Goal: Communication & Community: Answer question/provide support

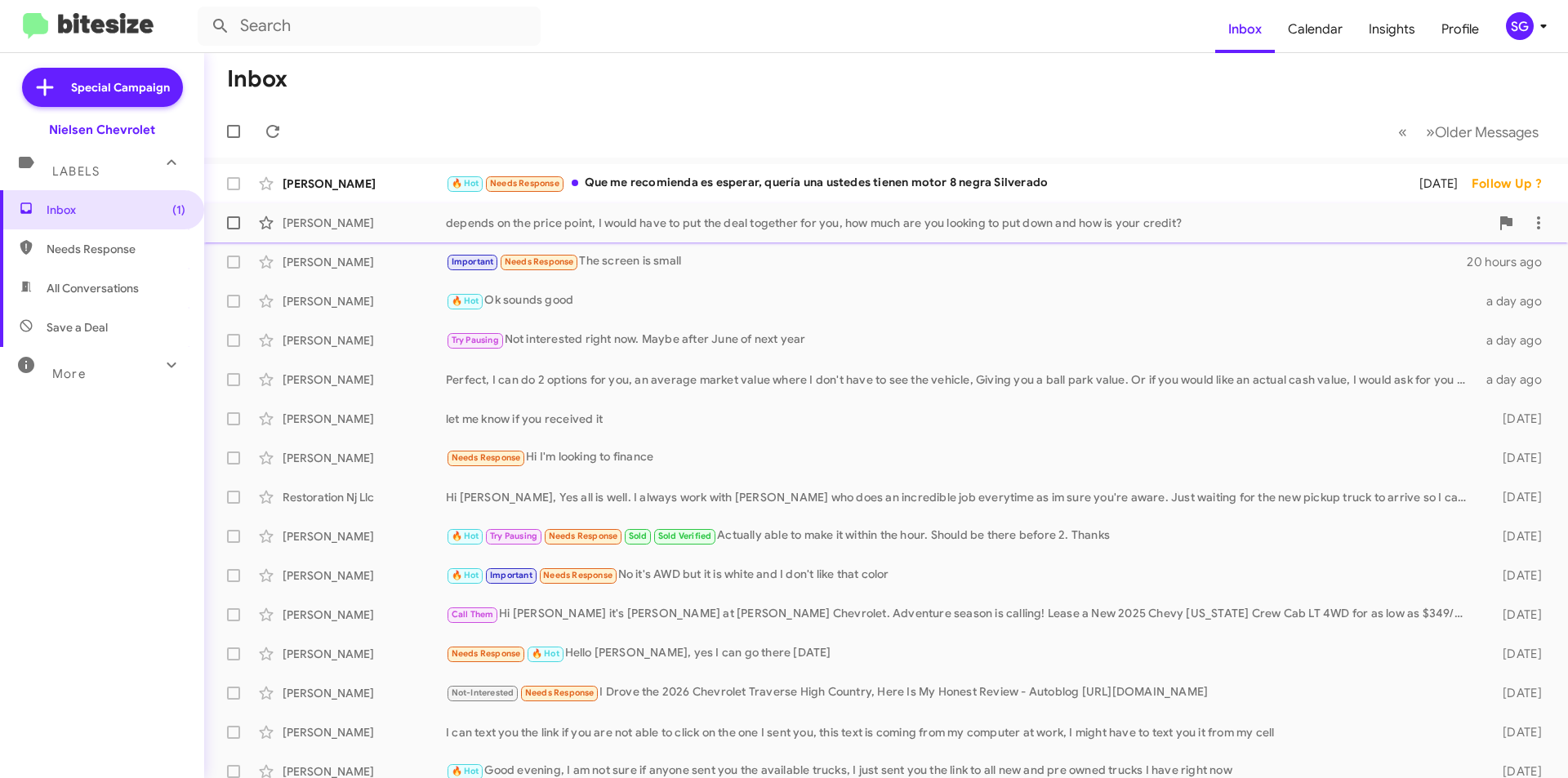
click at [757, 219] on div "depends on the price point, I would have to put the deal together for you, how …" at bounding box center [967, 223] width 1043 height 17
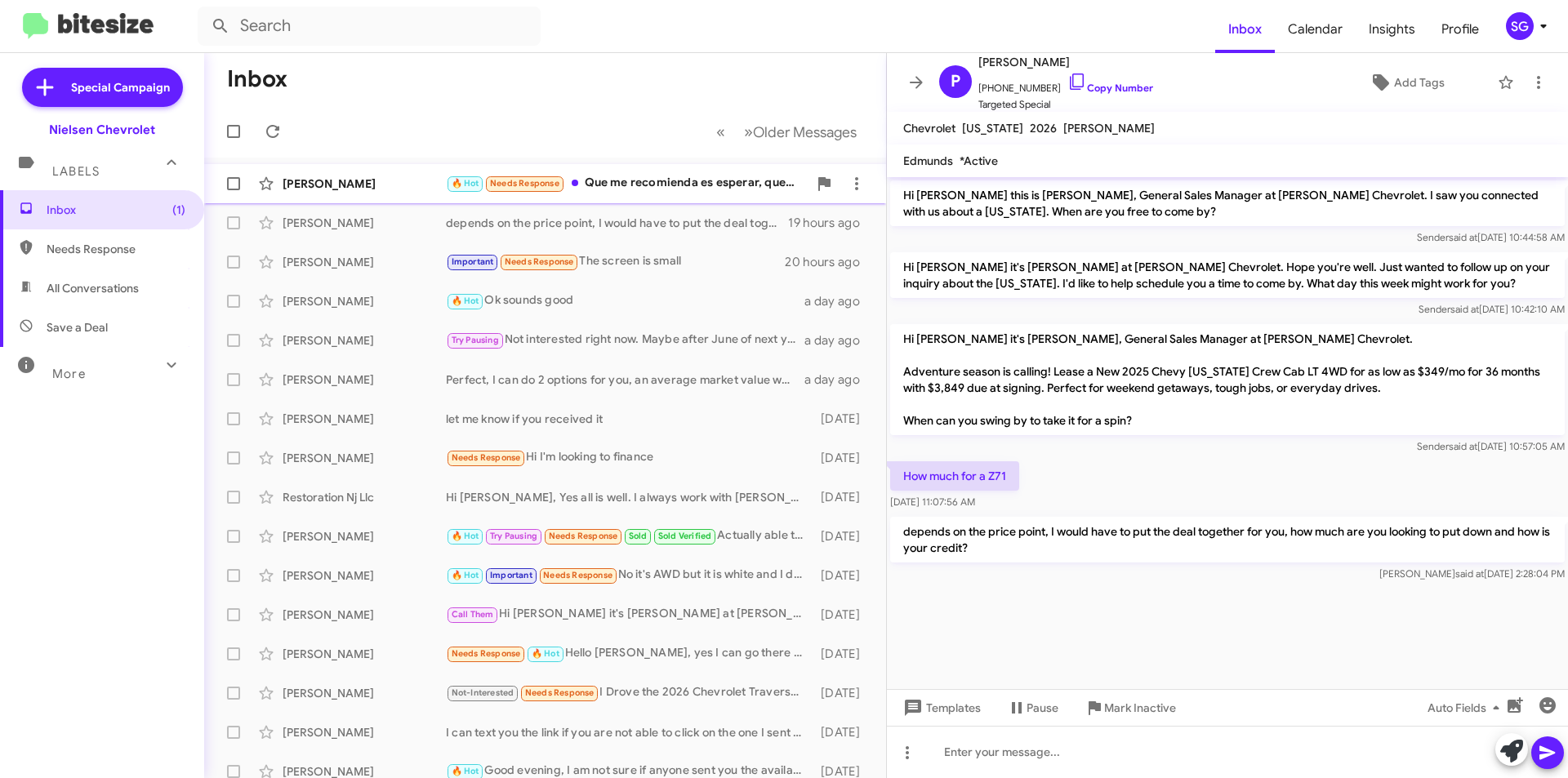
click at [404, 178] on div "[PERSON_NAME]" at bounding box center [364, 183] width 163 height 17
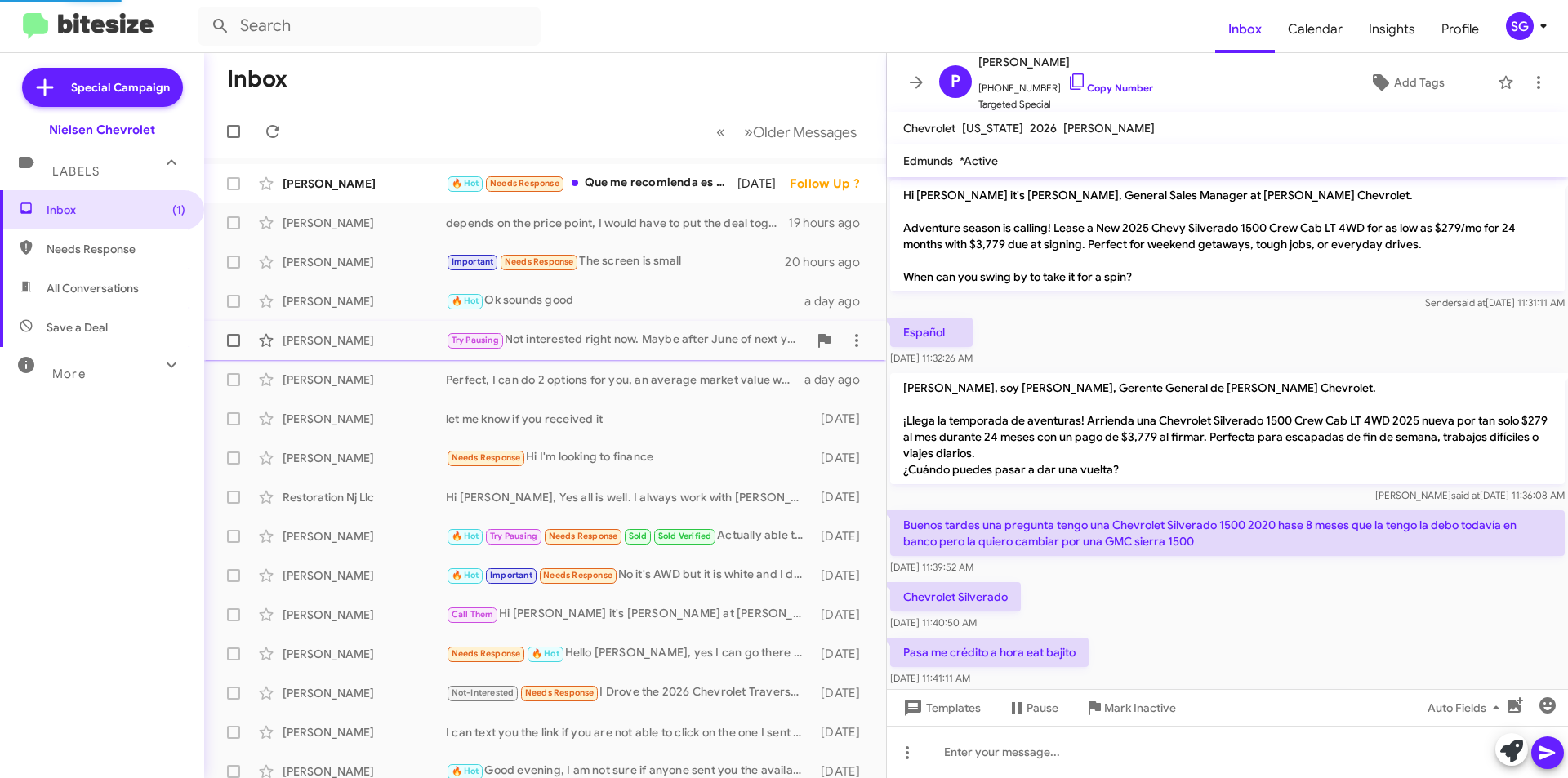
scroll to position [85, 0]
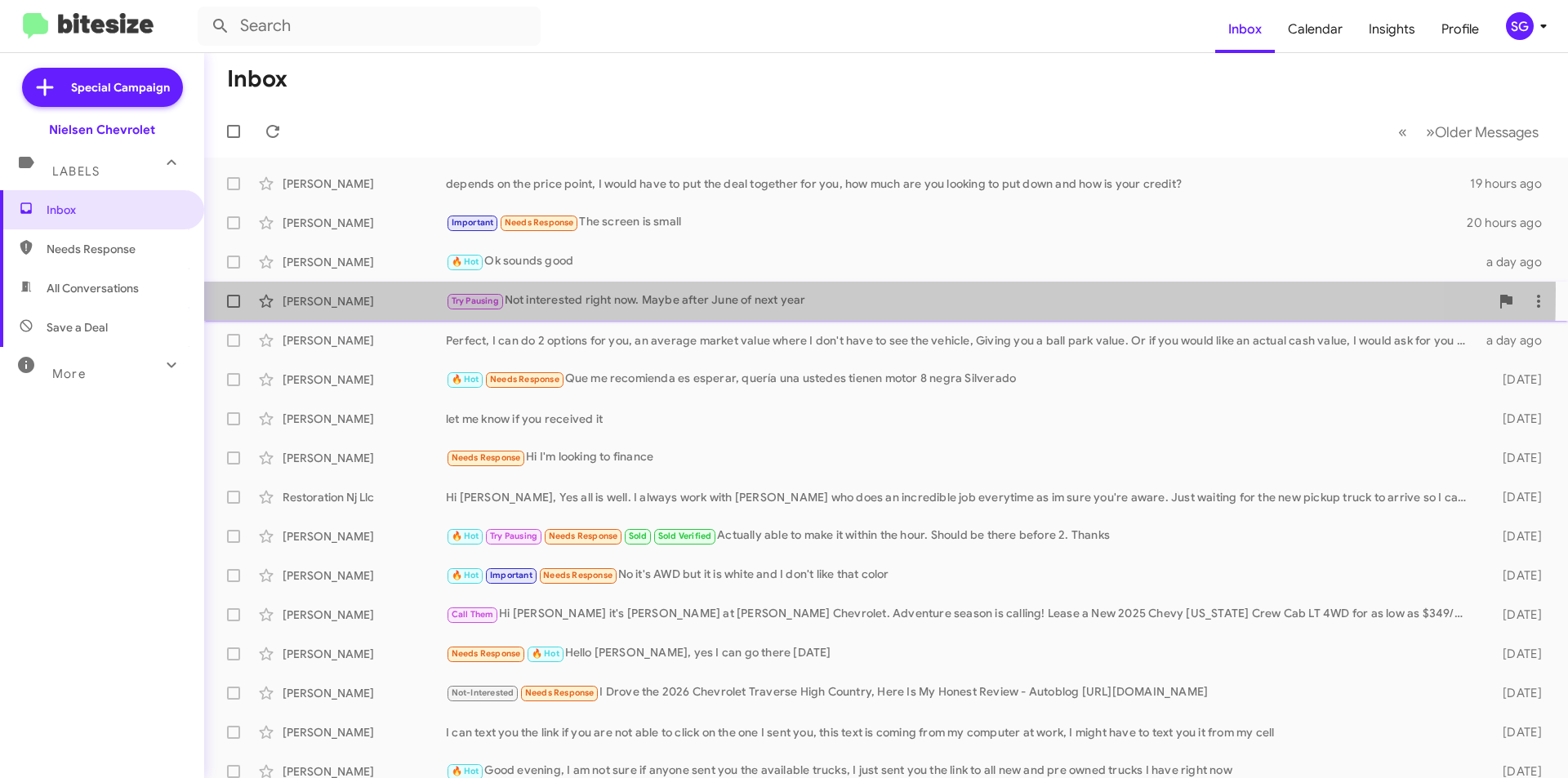
click at [358, 290] on div "Pam Struble Try Pausing Not interested right now. Maybe after June of next year…" at bounding box center [886, 301] width 1338 height 32
